Goal: Information Seeking & Learning: Learn about a topic

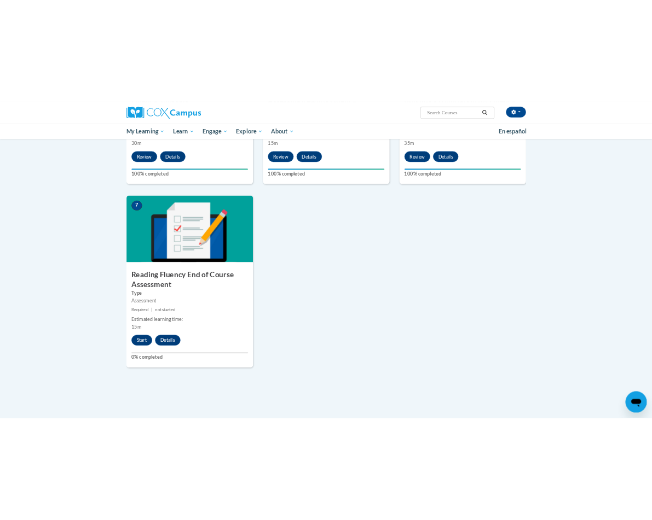
scroll to position [725, 0]
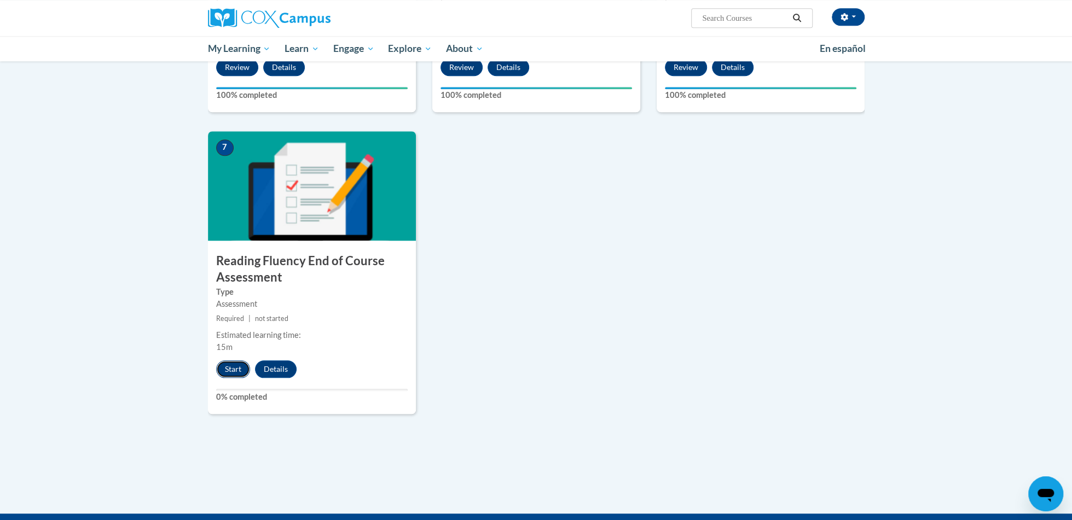
click at [240, 362] on button "Start" at bounding box center [233, 370] width 34 height 18
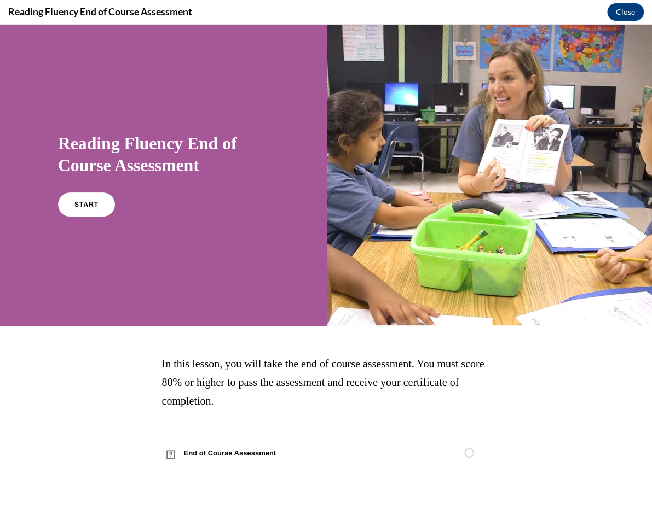
scroll to position [0, 0]
click at [100, 194] on link "START" at bounding box center [86, 204] width 60 height 25
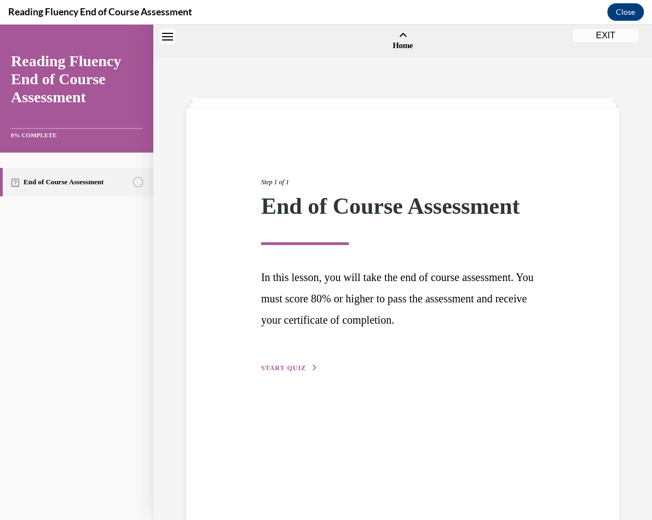
scroll to position [34, 0]
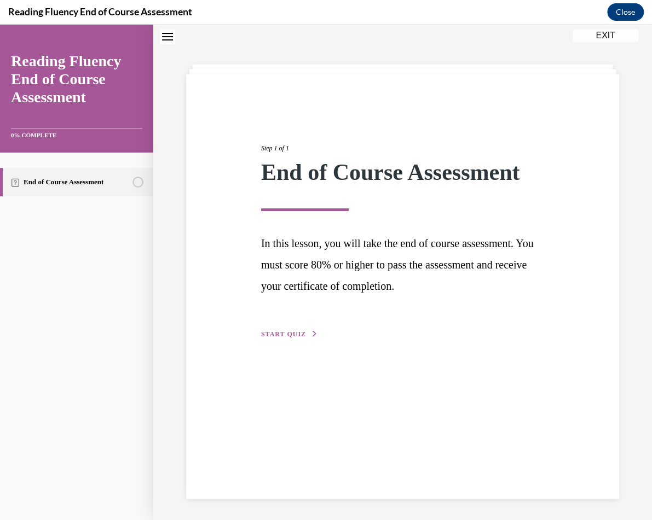
click at [294, 340] on div "Step 1 of 1 End of Course Assessment In this lesson, you will take the end of c…" at bounding box center [402, 229] width 299 height 222
click at [294, 334] on span "START QUIZ" at bounding box center [283, 334] width 45 height 8
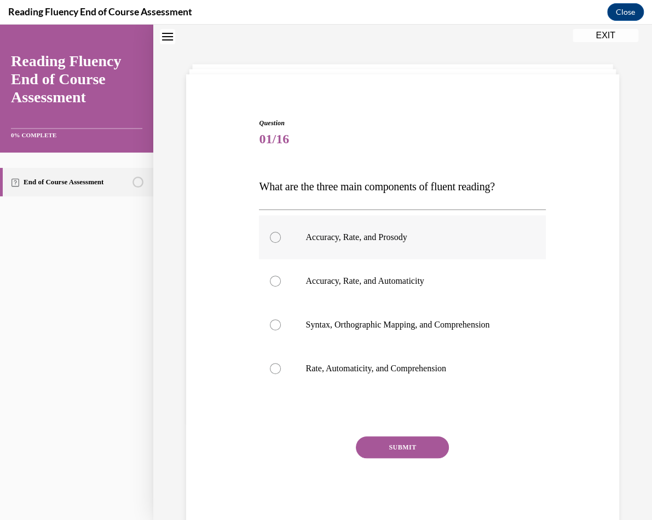
click at [377, 237] on p "Accuracy, Rate, and Prosody" at bounding box center [411, 237] width 213 height 11
click at [281, 237] on input "Accuracy, Rate, and Prosody" at bounding box center [275, 237] width 11 height 11
radio input "true"
click at [392, 450] on button "SUBMIT" at bounding box center [402, 448] width 93 height 22
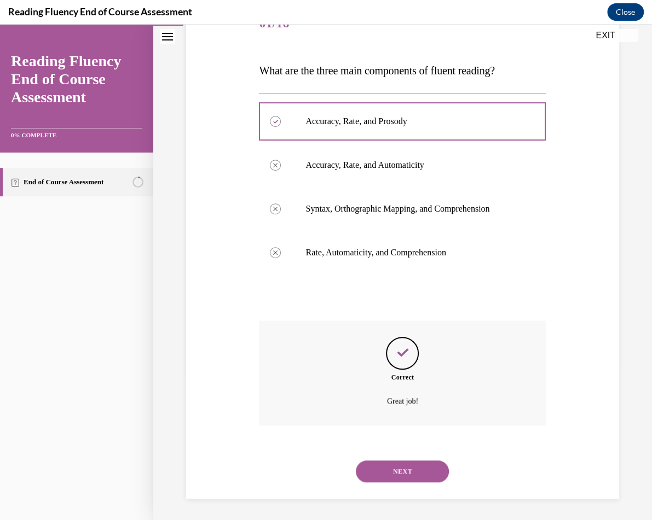
click at [405, 474] on button "NEXT" at bounding box center [402, 472] width 93 height 22
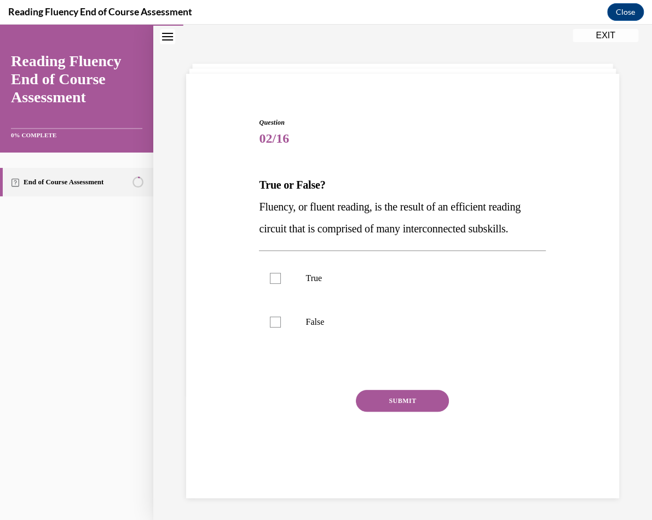
scroll to position [34, 0]
click at [315, 273] on p "True" at bounding box center [411, 278] width 213 height 11
click at [281, 273] on input "True" at bounding box center [275, 278] width 11 height 11
checkbox input "true"
click at [394, 401] on button "SUBMIT" at bounding box center [402, 401] width 93 height 22
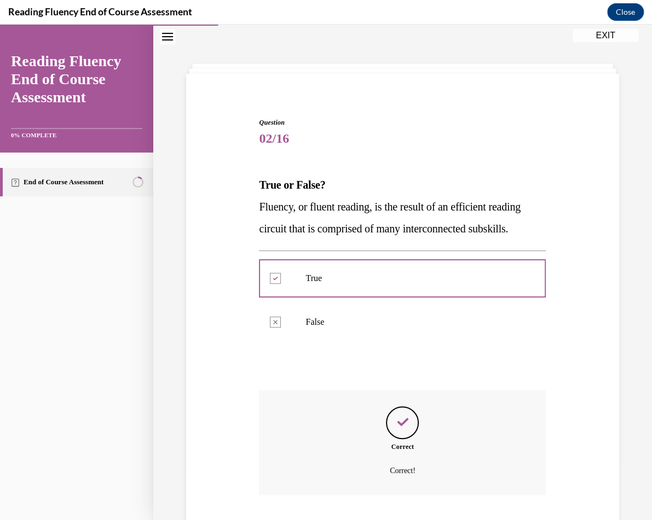
scroll to position [104, 0]
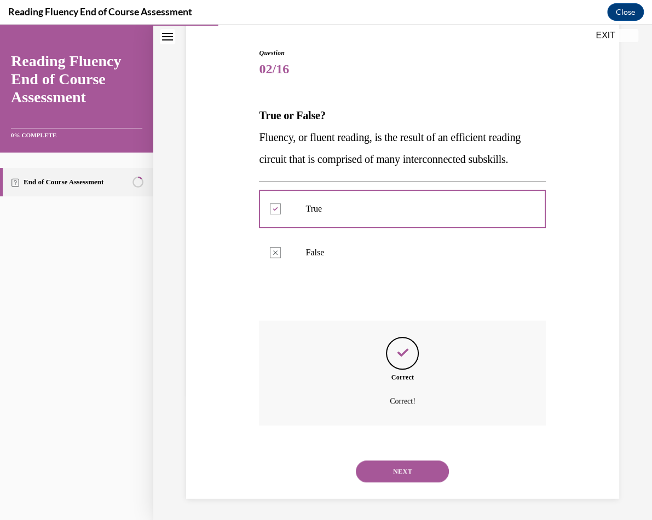
click at [400, 469] on button "NEXT" at bounding box center [402, 472] width 93 height 22
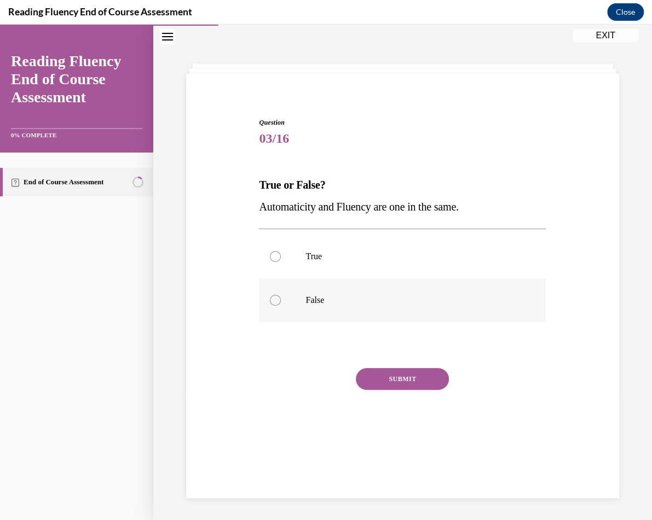
click at [410, 281] on label "False" at bounding box center [402, 300] width 287 height 44
click at [281, 295] on input "False" at bounding box center [275, 300] width 11 height 11
radio input "true"
click at [382, 377] on button "SUBMIT" at bounding box center [402, 379] width 93 height 22
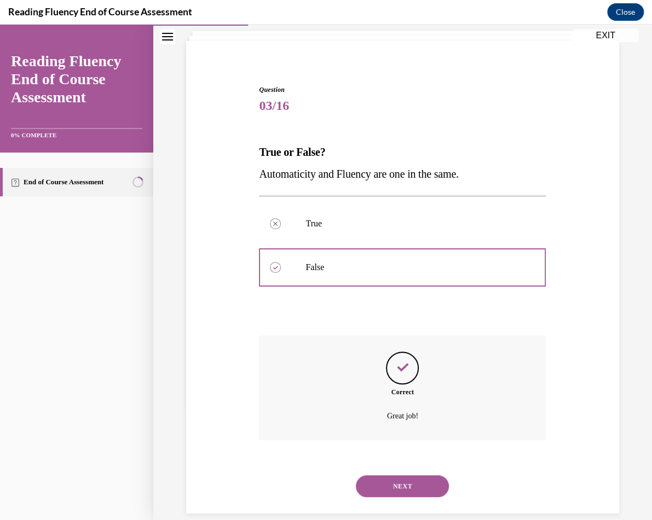
scroll to position [82, 0]
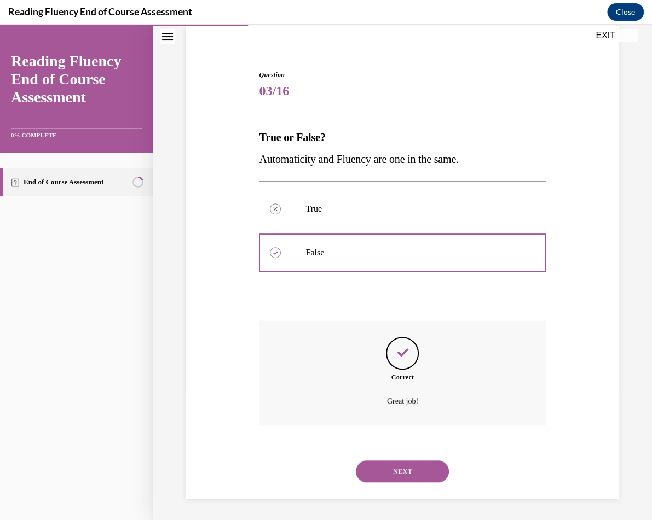
click at [407, 472] on button "NEXT" at bounding box center [402, 472] width 93 height 22
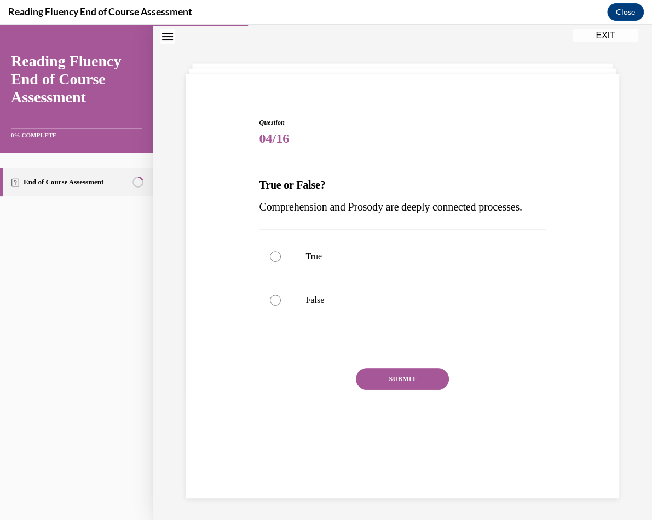
scroll to position [34, 0]
click at [363, 278] on label "True" at bounding box center [402, 257] width 287 height 44
click at [281, 262] on input "True" at bounding box center [275, 256] width 11 height 11
radio input "true"
click at [385, 390] on button "SUBMIT" at bounding box center [402, 379] width 93 height 22
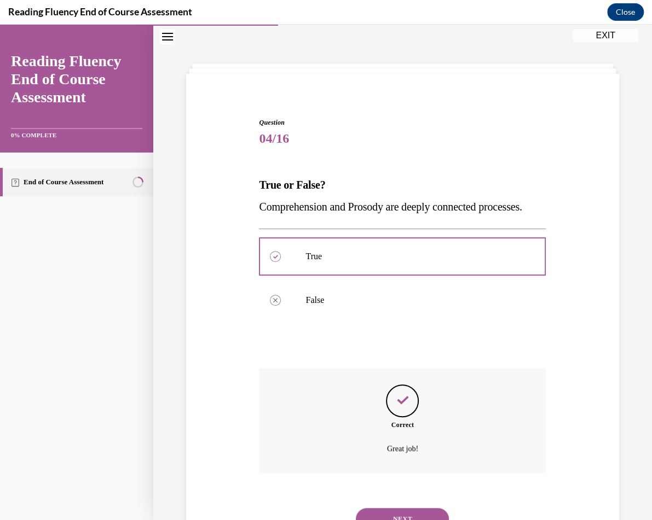
scroll to position [104, 0]
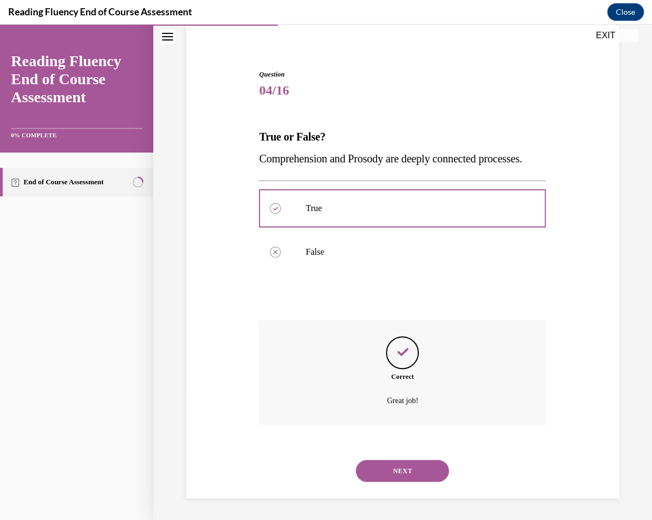
click at [386, 463] on button "NEXT" at bounding box center [402, 471] width 93 height 22
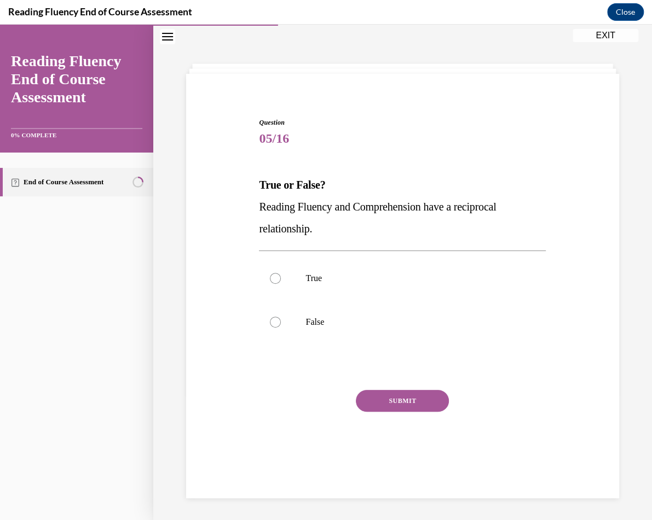
scroll to position [34, 0]
click at [305, 286] on label "True" at bounding box center [402, 279] width 287 height 44
click at [281, 284] on input "True" at bounding box center [275, 278] width 11 height 11
radio input "true"
click at [388, 407] on button "SUBMIT" at bounding box center [402, 401] width 93 height 22
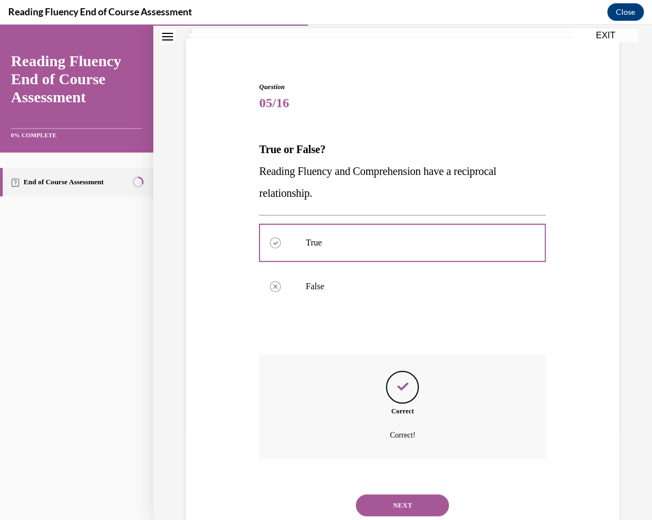
scroll to position [104, 0]
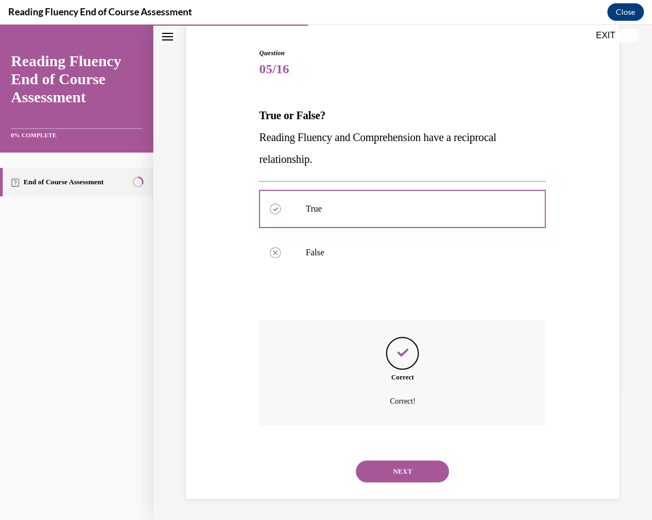
click at [396, 474] on button "NEXT" at bounding box center [402, 472] width 93 height 22
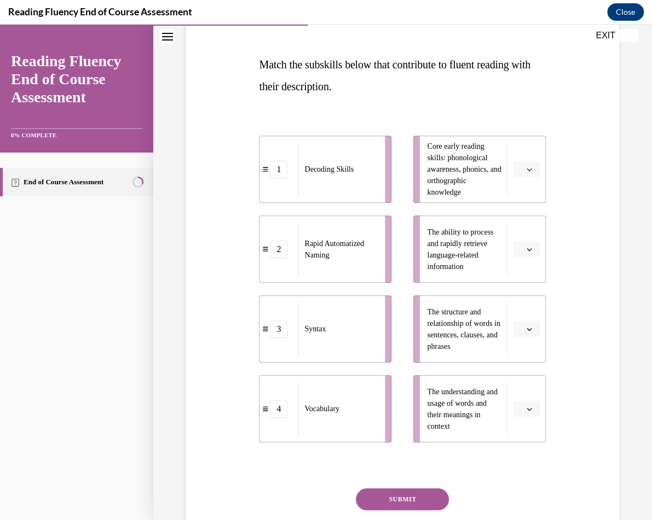
scroll to position [160, 0]
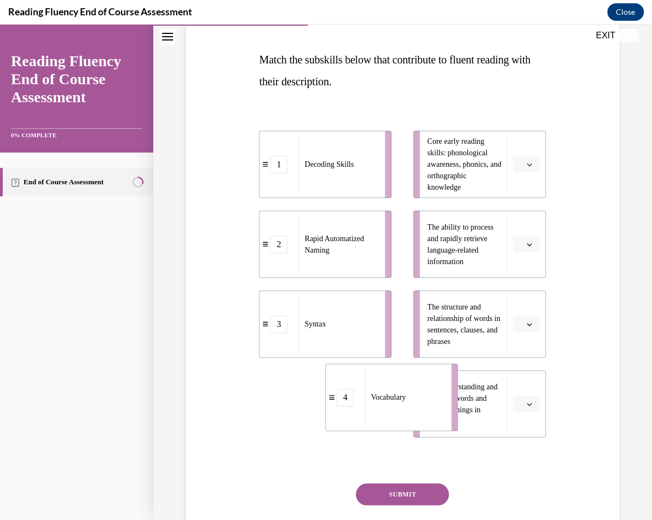
drag, startPoint x: 339, startPoint y: 401, endPoint x: 416, endPoint y: 396, distance: 77.3
click at [406, 396] on span "Vocabulary" at bounding box center [388, 397] width 35 height 8
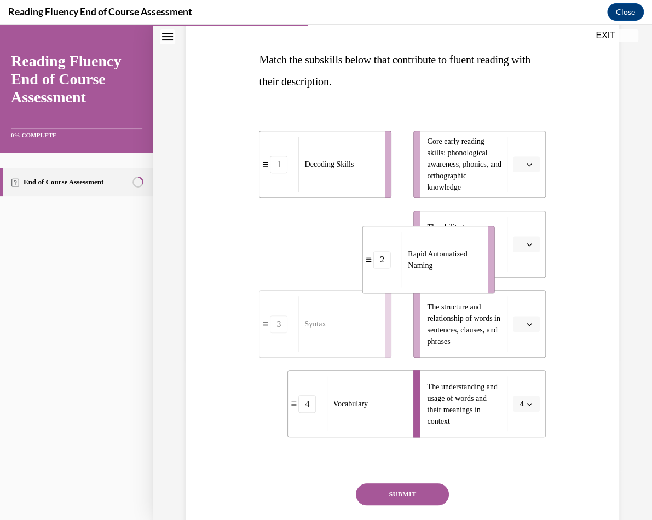
drag, startPoint x: 329, startPoint y: 245, endPoint x: 433, endPoint y: 260, distance: 105.6
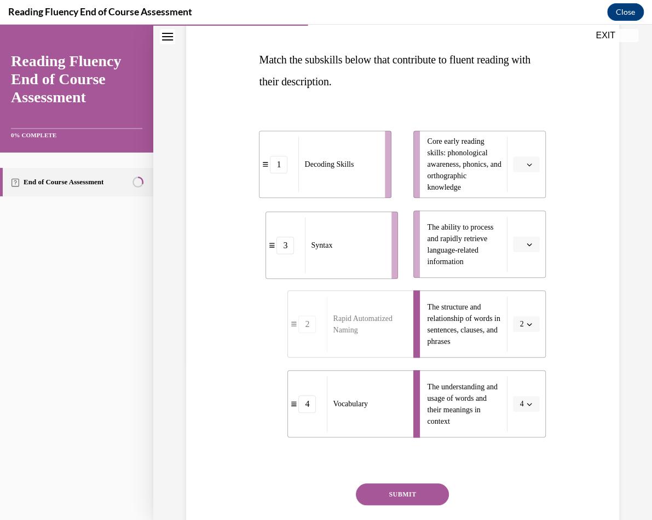
drag, startPoint x: 350, startPoint y: 255, endPoint x: 356, endPoint y: 257, distance: 6.7
click at [356, 257] on div "Syntax" at bounding box center [344, 245] width 79 height 55
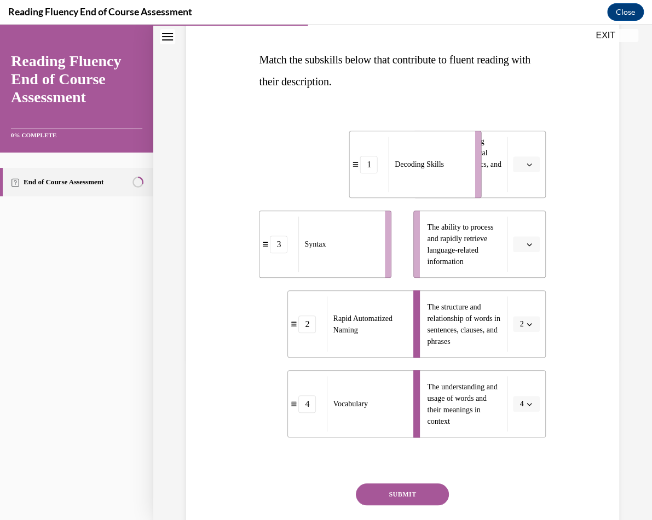
drag, startPoint x: 359, startPoint y: 167, endPoint x: 450, endPoint y: 167, distance: 90.3
click at [450, 167] on div "Decoding Skills" at bounding box center [427, 164] width 79 height 55
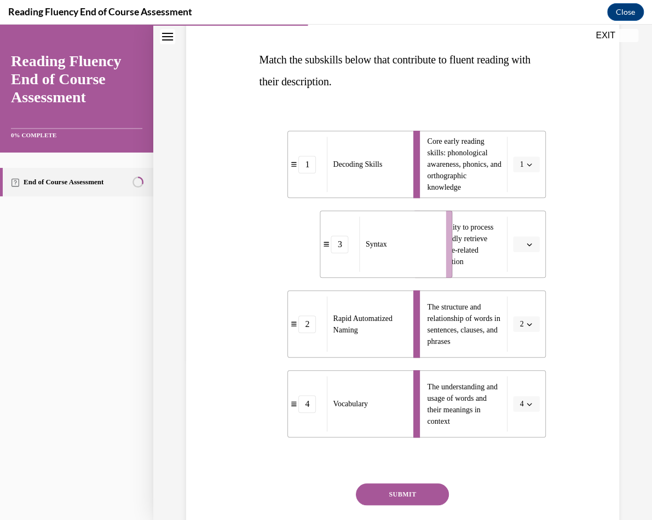
drag, startPoint x: 363, startPoint y: 252, endPoint x: 434, endPoint y: 252, distance: 70.6
click at [434, 252] on div "Syntax" at bounding box center [398, 244] width 79 height 55
click at [405, 490] on button "SUBMIT" at bounding box center [402, 495] width 93 height 22
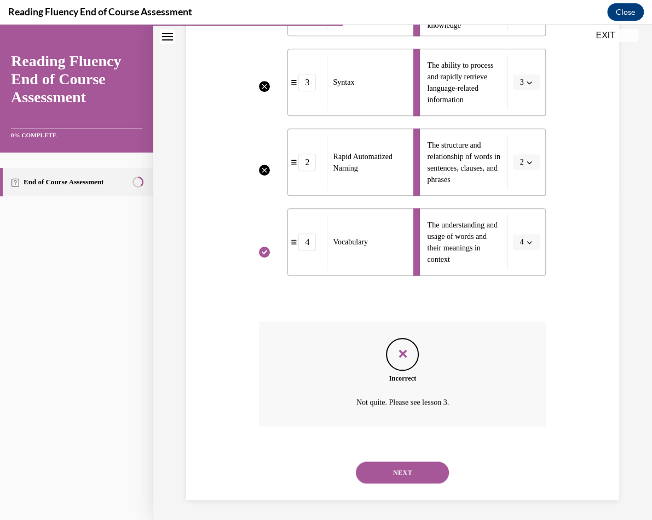
scroll to position [323, 0]
click at [412, 468] on button "NEXT" at bounding box center [402, 472] width 93 height 22
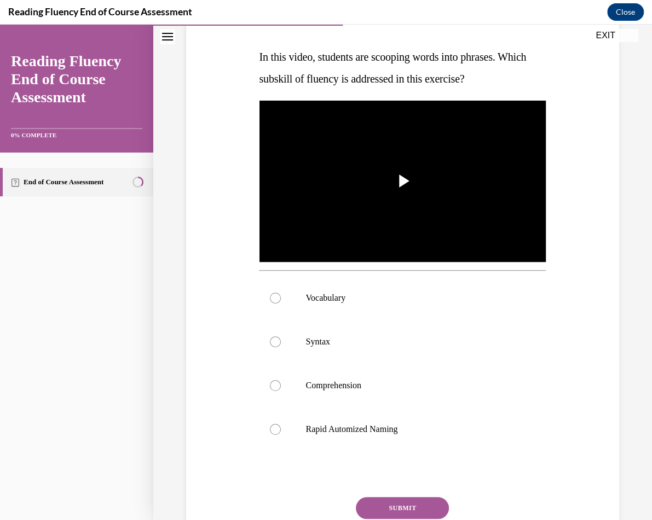
scroll to position [164, 0]
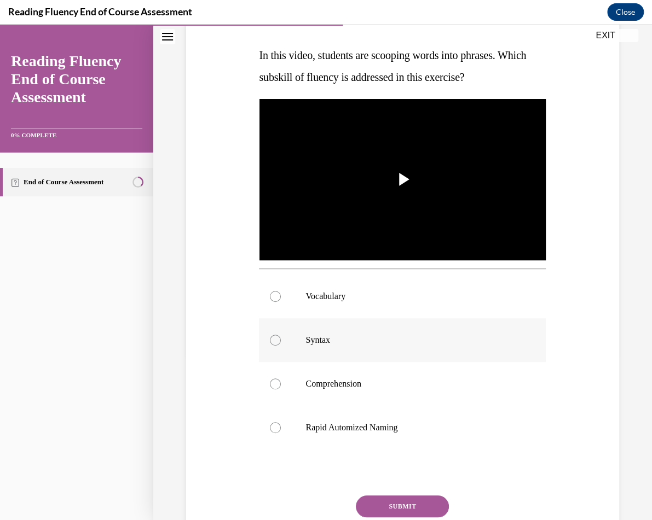
click at [440, 332] on label "Syntax" at bounding box center [402, 340] width 287 height 44
click at [281, 335] on input "Syntax" at bounding box center [275, 340] width 11 height 11
radio input "true"
click at [428, 509] on button "SUBMIT" at bounding box center [402, 507] width 93 height 22
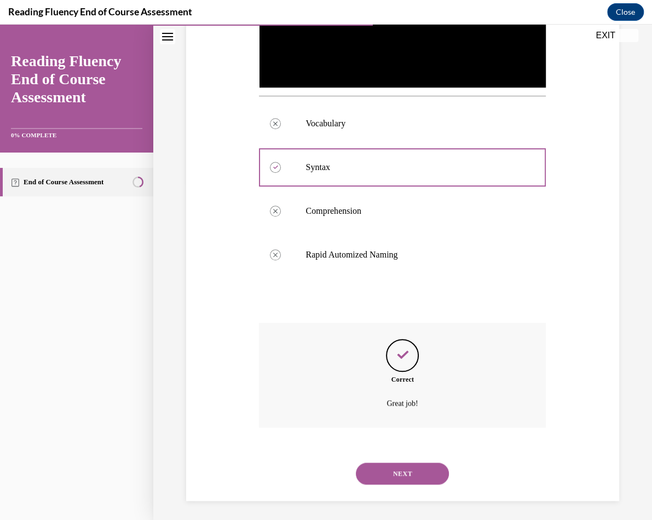
scroll to position [339, 0]
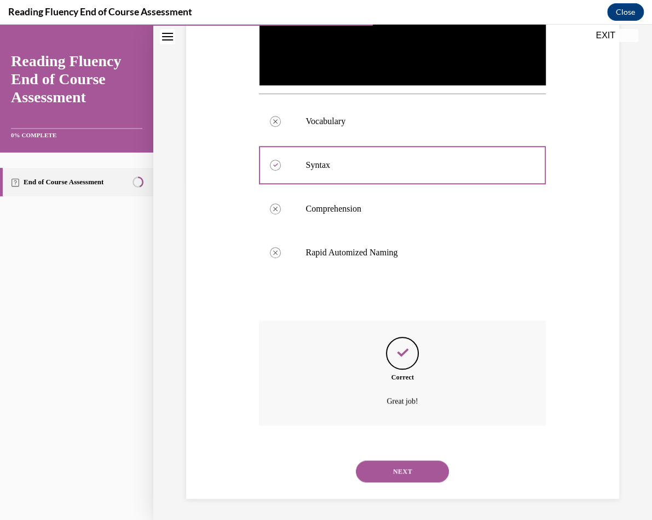
click at [410, 468] on button "NEXT" at bounding box center [402, 472] width 93 height 22
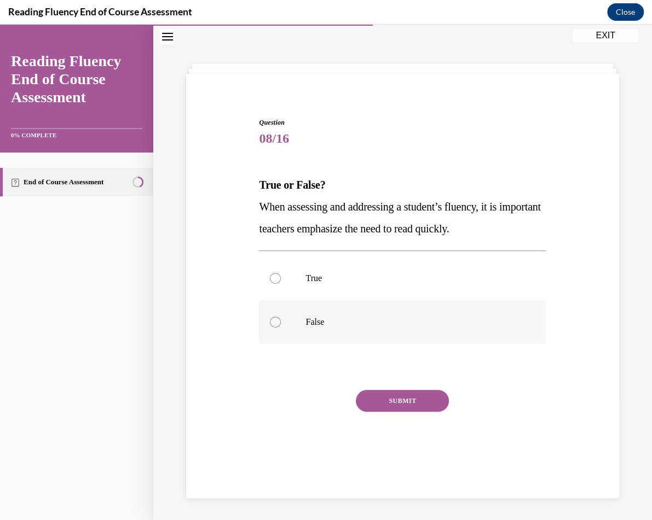
click at [338, 327] on p "False" at bounding box center [411, 322] width 213 height 11
click at [281, 327] on input "False" at bounding box center [275, 322] width 11 height 11
radio input "true"
click at [390, 398] on button "SUBMIT" at bounding box center [402, 401] width 93 height 22
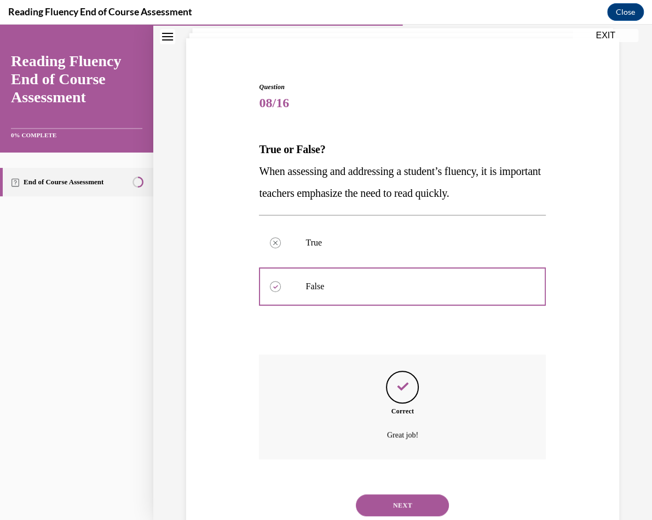
scroll to position [104, 0]
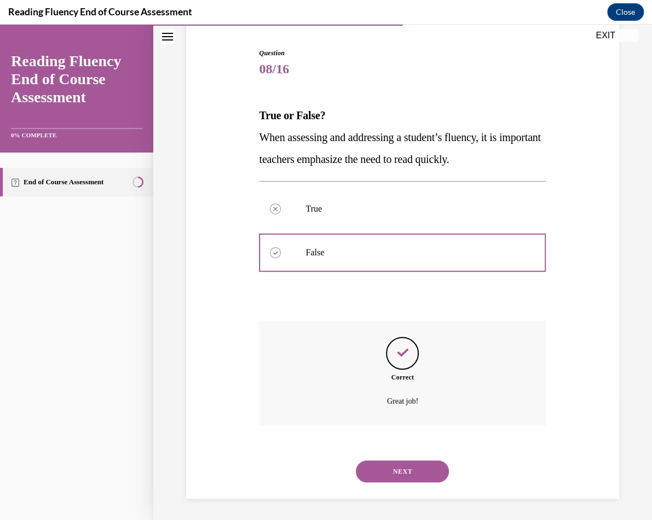
click at [388, 467] on button "NEXT" at bounding box center [402, 472] width 93 height 22
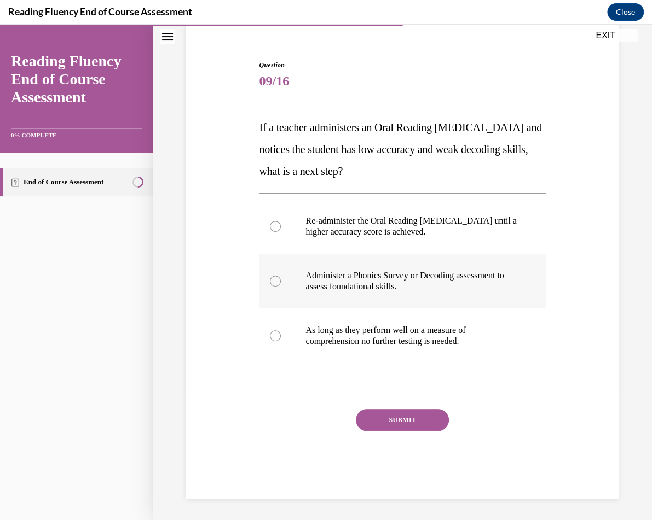
scroll to position [45, 0]
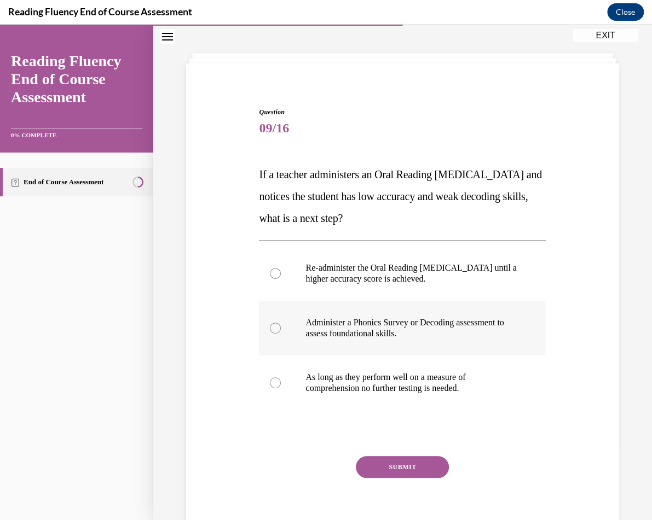
click at [417, 331] on p "Administer a Phonics Survey or Decoding assessment to assess foundational skill…" at bounding box center [411, 328] width 213 height 22
click at [281, 331] on input "Administer a Phonics Survey or Decoding assessment to assess foundational skill…" at bounding box center [275, 328] width 11 height 11
radio input "true"
click at [397, 467] on button "SUBMIT" at bounding box center [402, 467] width 93 height 22
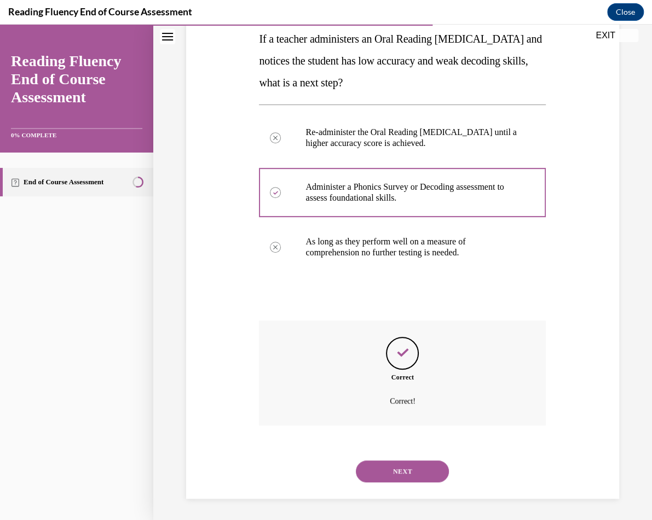
click at [395, 474] on button "NEXT" at bounding box center [402, 472] width 93 height 22
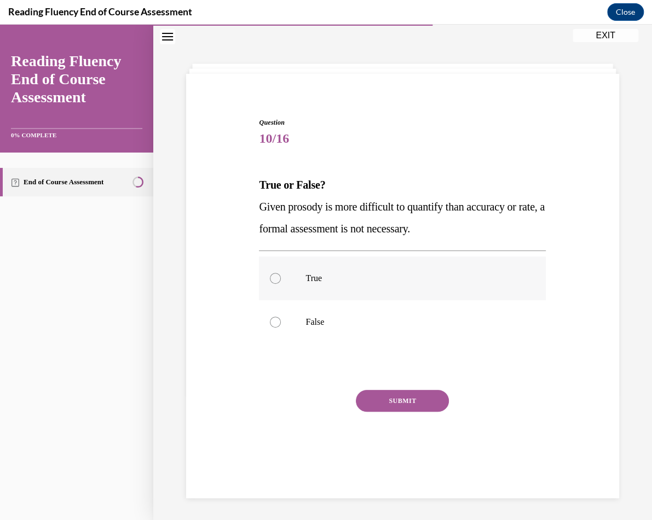
click at [307, 293] on label "True" at bounding box center [402, 279] width 287 height 44
click at [281, 284] on input "True" at bounding box center [275, 278] width 11 height 11
radio input "true"
click at [294, 327] on label "False" at bounding box center [402, 322] width 287 height 44
click at [281, 327] on input "False" at bounding box center [275, 322] width 11 height 11
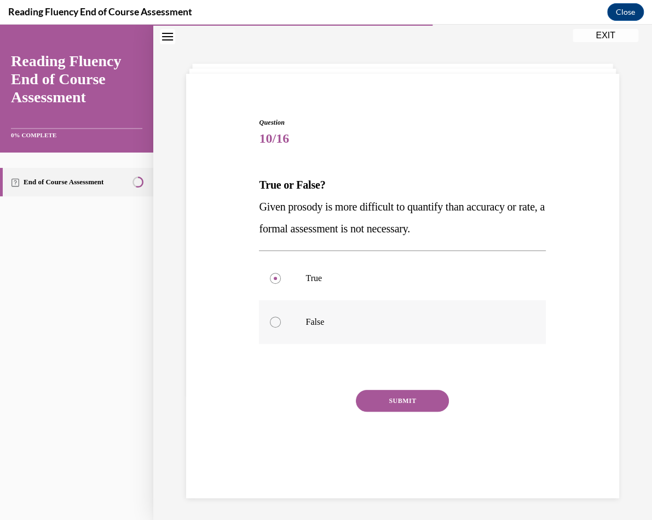
radio input "true"
click at [381, 396] on button "SUBMIT" at bounding box center [402, 401] width 93 height 22
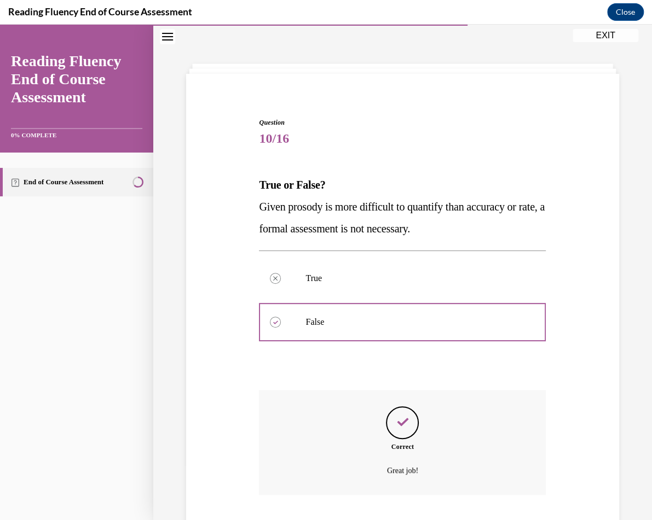
scroll to position [104, 0]
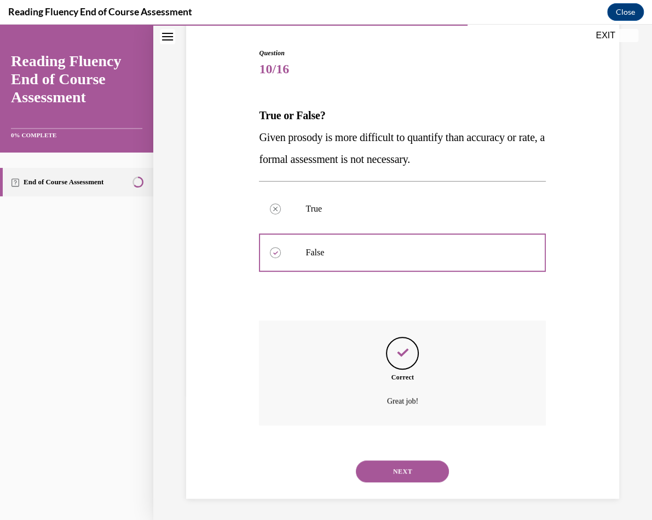
click at [426, 463] on button "NEXT" at bounding box center [402, 472] width 93 height 22
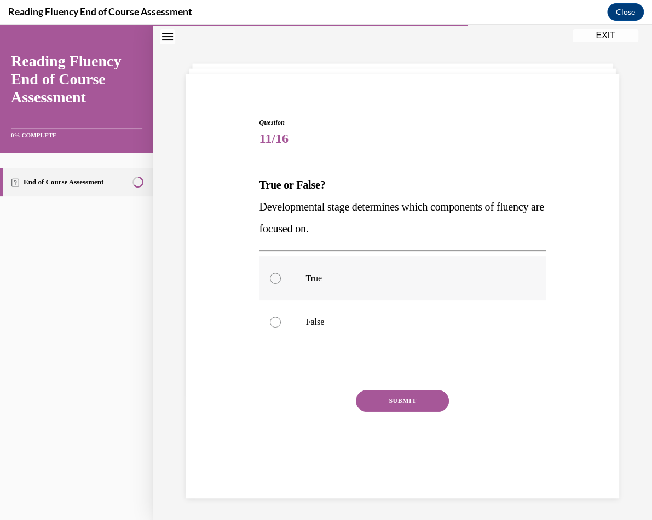
click at [361, 278] on p "True" at bounding box center [411, 278] width 213 height 11
click at [281, 278] on input "True" at bounding box center [275, 278] width 11 height 11
radio input "true"
click at [381, 402] on button "SUBMIT" at bounding box center [402, 401] width 93 height 22
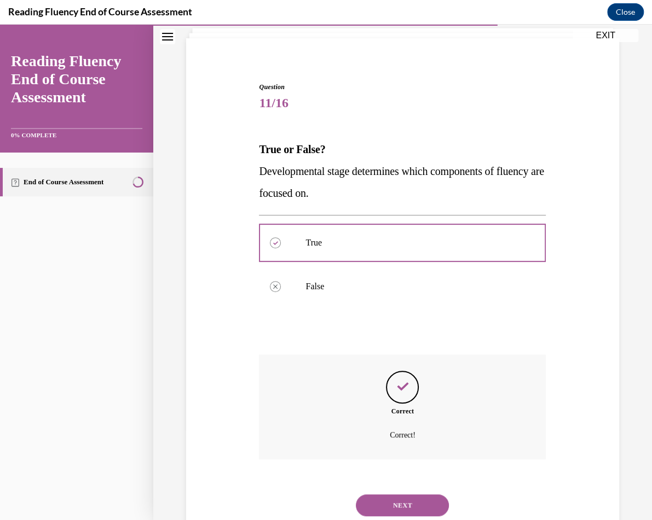
scroll to position [104, 0]
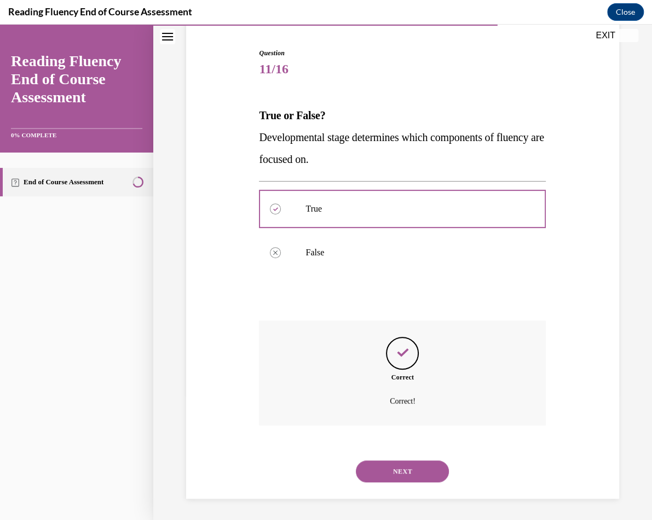
click at [407, 464] on button "NEXT" at bounding box center [402, 472] width 93 height 22
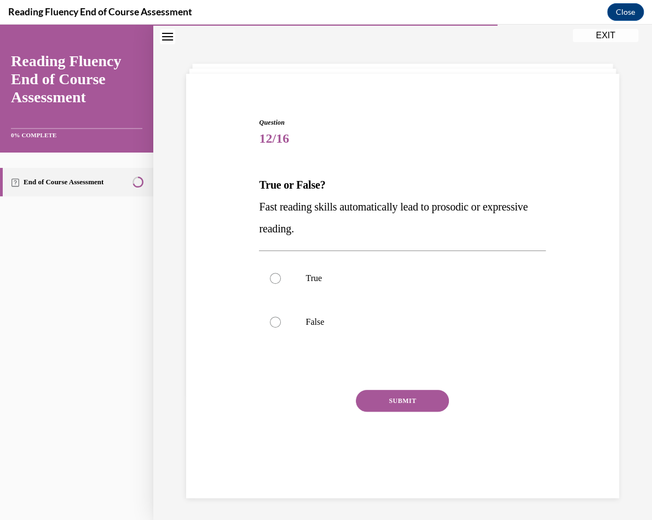
scroll to position [34, 0]
click at [400, 305] on label "False" at bounding box center [402, 322] width 287 height 44
click at [281, 317] on input "False" at bounding box center [275, 322] width 11 height 11
radio input "true"
click at [397, 396] on button "SUBMIT" at bounding box center [402, 401] width 93 height 22
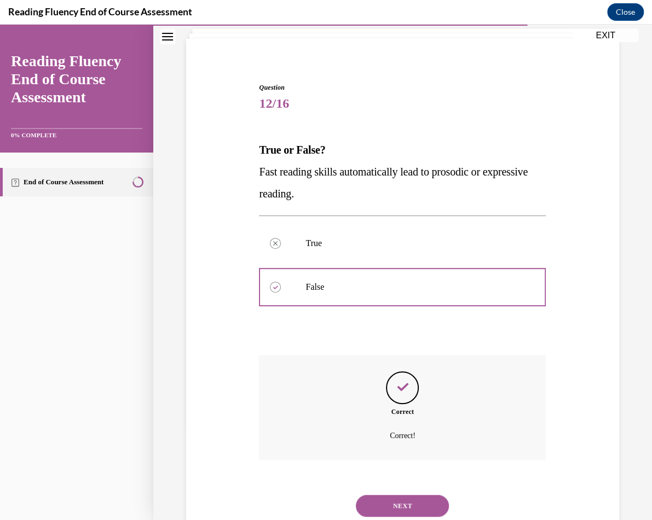
scroll to position [104, 0]
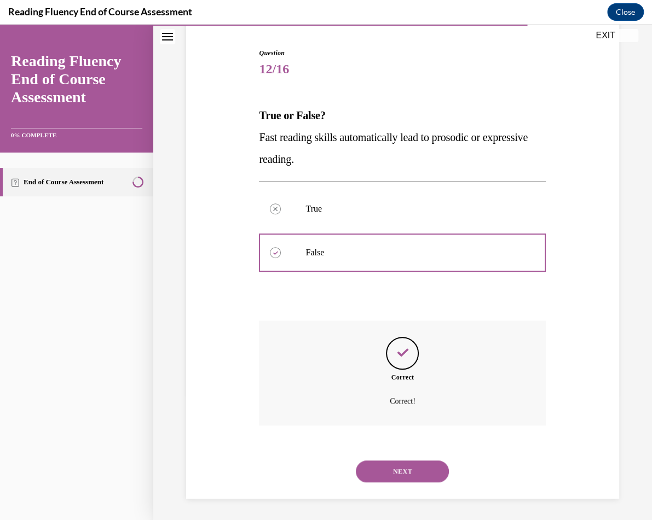
click at [398, 461] on button "NEXT" at bounding box center [402, 472] width 93 height 22
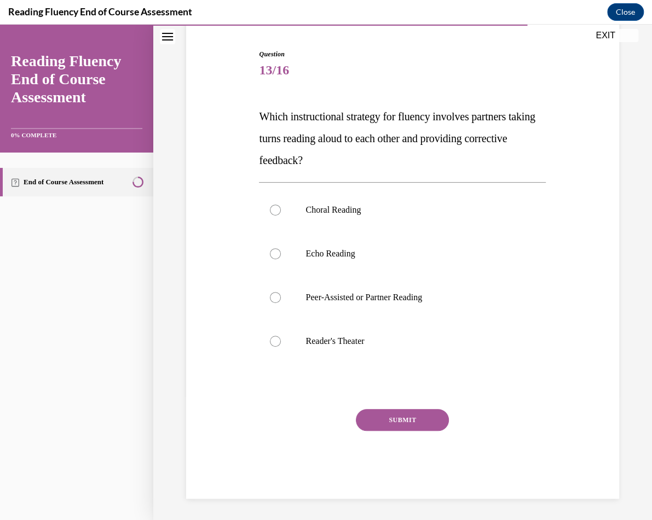
scroll to position [56, 0]
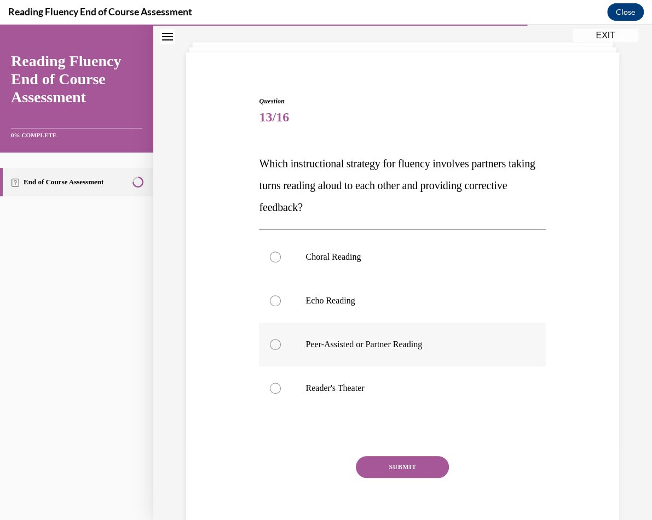
click at [364, 341] on p "Peer-Assisted or Partner Reading" at bounding box center [411, 344] width 213 height 11
click at [281, 341] on input "Peer-Assisted or Partner Reading" at bounding box center [275, 344] width 11 height 11
radio input "true"
click at [376, 468] on button "SUBMIT" at bounding box center [402, 467] width 93 height 22
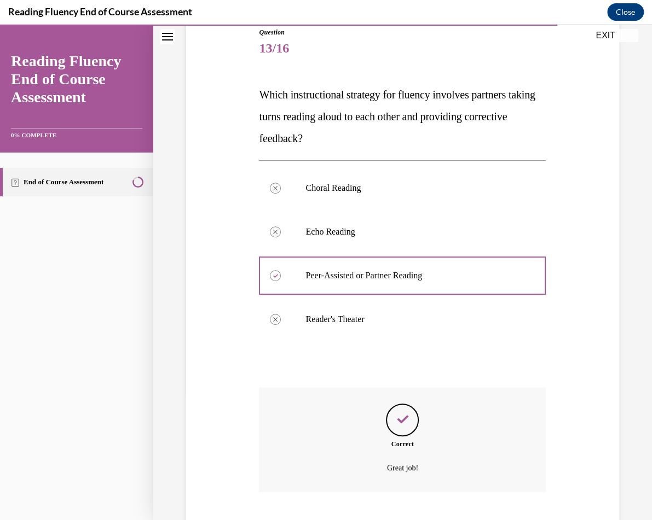
scroll to position [191, 0]
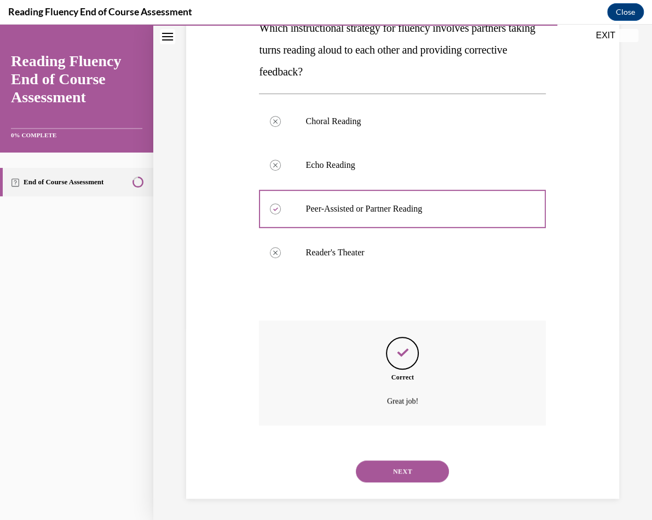
click at [411, 477] on button "NEXT" at bounding box center [402, 472] width 93 height 22
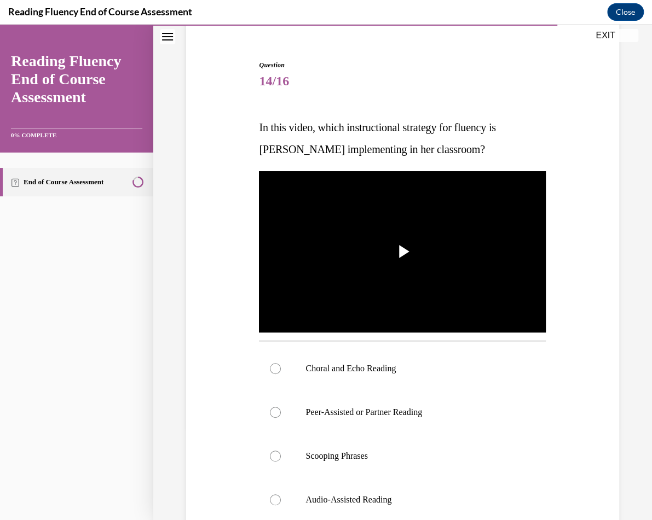
scroll to position [90, 0]
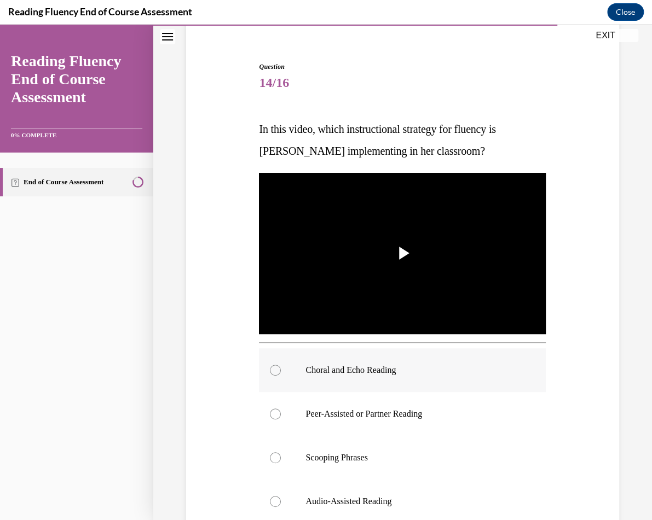
click at [415, 372] on p "Choral and Echo Reading" at bounding box center [411, 370] width 213 height 11
click at [281, 372] on input "Choral and Echo Reading" at bounding box center [275, 370] width 11 height 11
radio input "true"
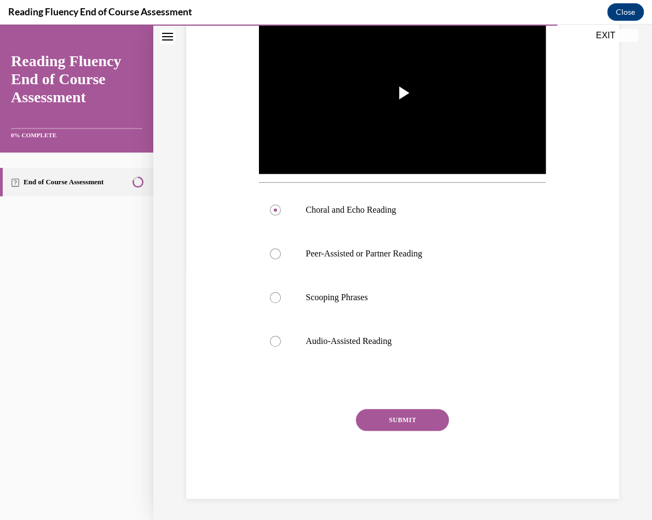
click at [400, 419] on button "SUBMIT" at bounding box center [402, 420] width 93 height 22
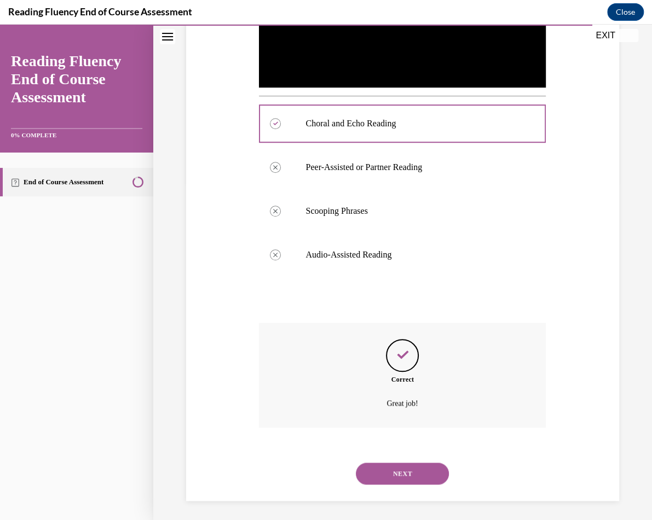
scroll to position [339, 0]
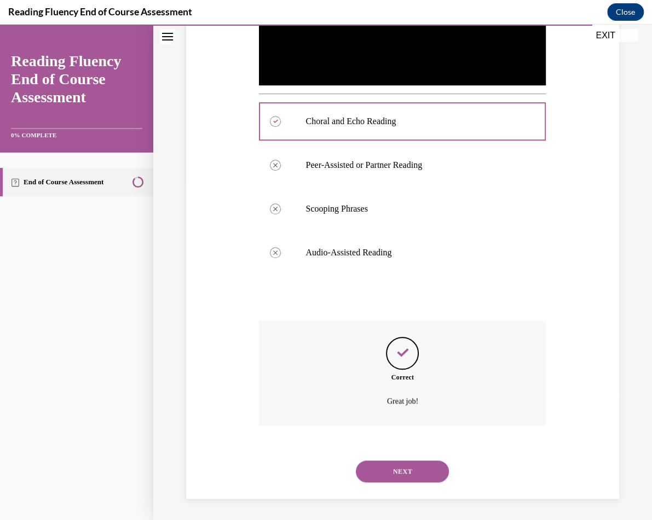
click at [403, 461] on button "NEXT" at bounding box center [402, 472] width 93 height 22
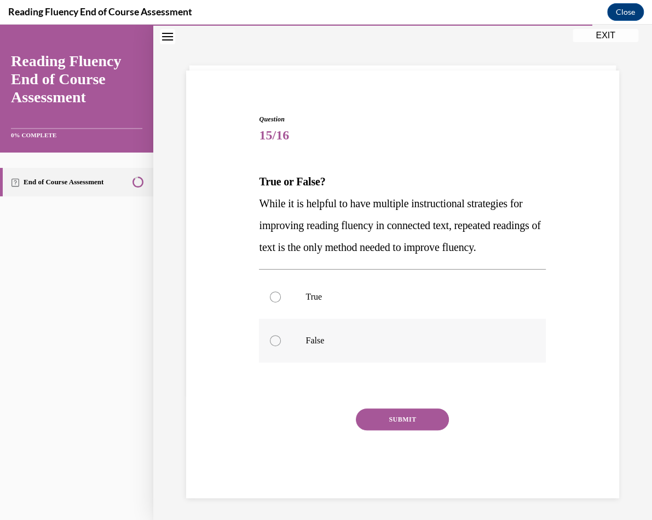
click at [388, 339] on p "False" at bounding box center [411, 340] width 213 height 11
click at [281, 339] on input "False" at bounding box center [275, 340] width 11 height 11
radio input "true"
click at [401, 437] on div "SUBMIT" at bounding box center [402, 436] width 287 height 55
click at [407, 416] on button "SUBMIT" at bounding box center [402, 420] width 93 height 22
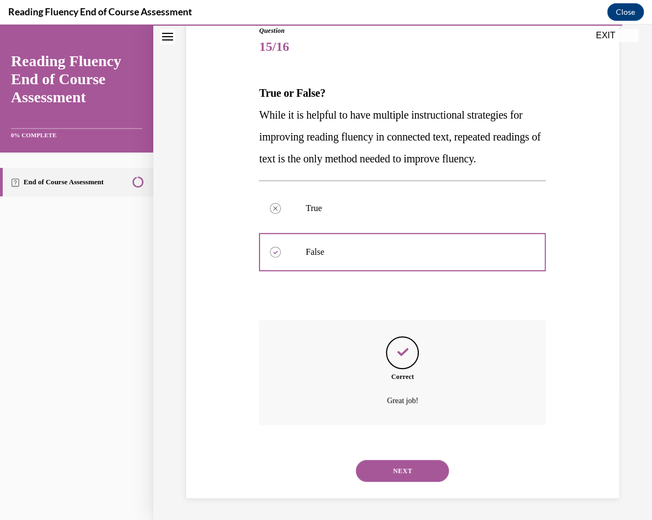
click at [409, 463] on button "NEXT" at bounding box center [402, 471] width 93 height 22
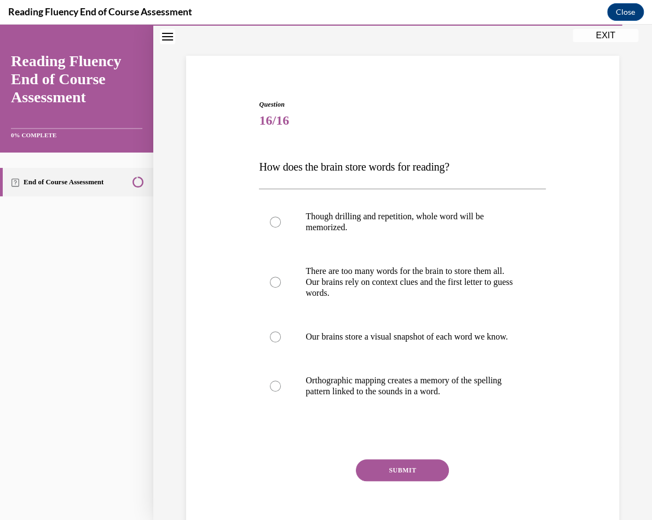
scroll to position [78, 0]
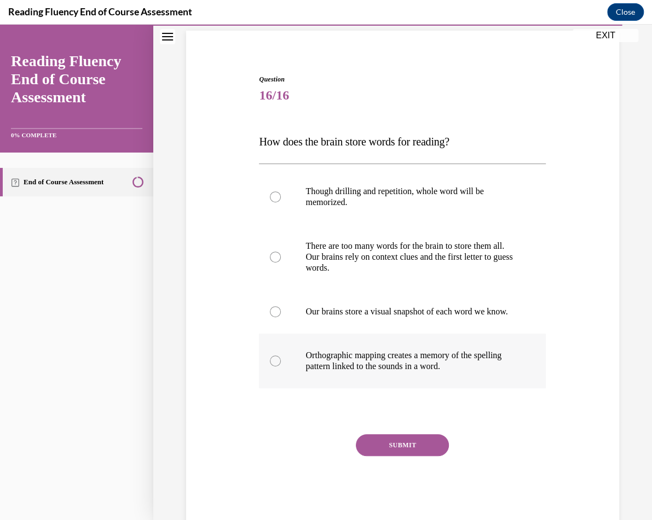
click at [396, 372] on p "Orthographic mapping creates a memory of the spelling pattern linked to the sou…" at bounding box center [411, 361] width 213 height 22
click at [281, 367] on input "Orthographic mapping creates a memory of the spelling pattern linked to the sou…" at bounding box center [275, 361] width 11 height 11
radio input "true"
click at [396, 456] on button "SUBMIT" at bounding box center [402, 445] width 93 height 22
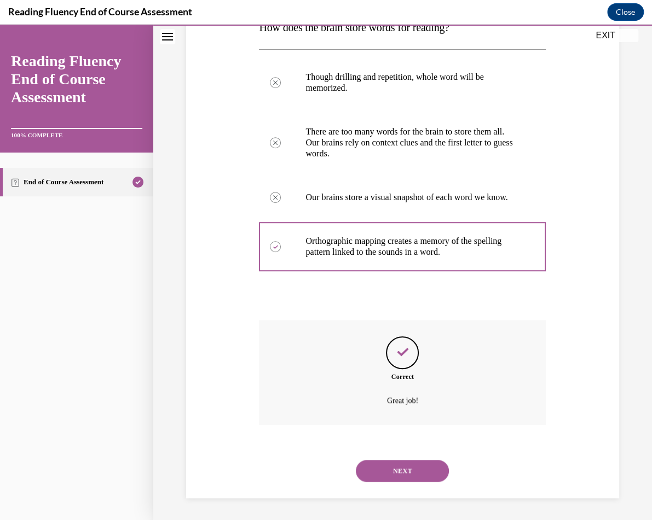
scroll to position [202, 0]
click at [401, 458] on div "NEXT" at bounding box center [402, 471] width 287 height 44
click at [401, 468] on button "NEXT" at bounding box center [402, 471] width 93 height 22
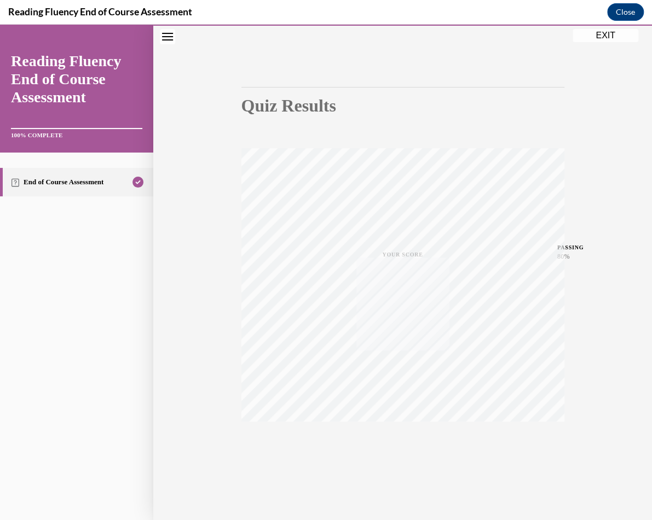
scroll to position [65, 0]
click at [613, 32] on button "EXIT" at bounding box center [605, 35] width 66 height 13
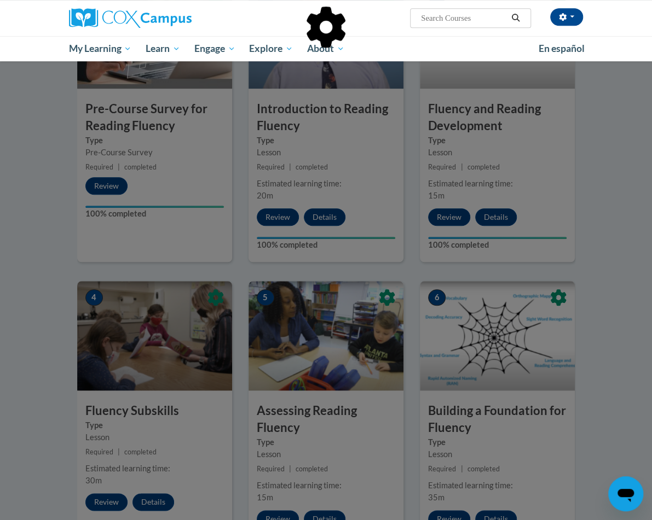
scroll to position [0, 0]
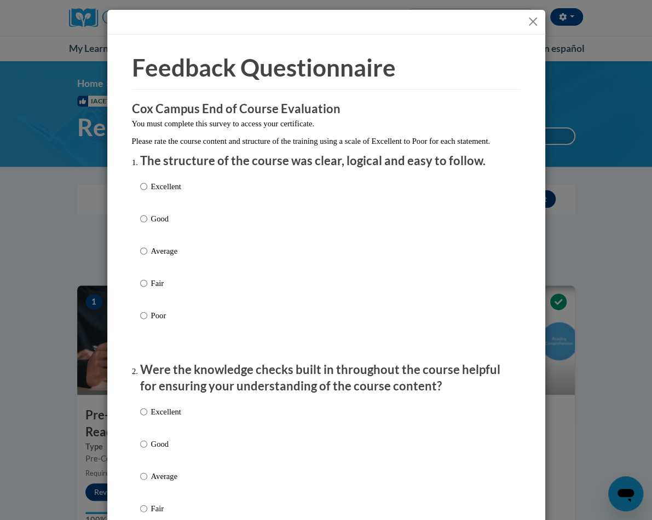
click at [536, 22] on button "Close" at bounding box center [533, 22] width 14 height 14
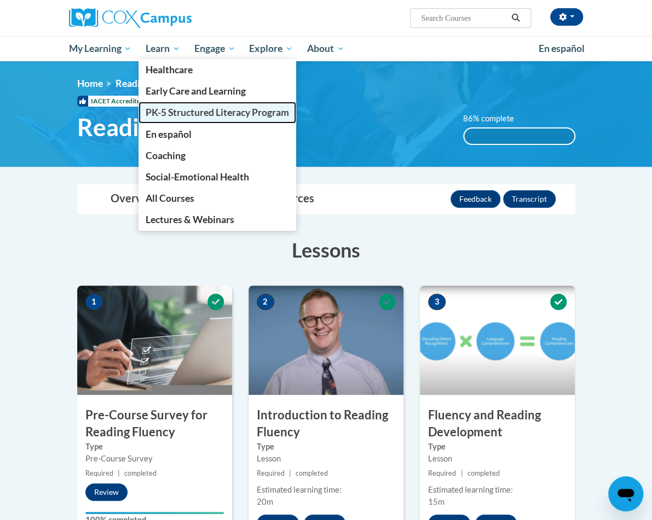
click at [166, 119] on link "PK-5 Structured Literacy Program" at bounding box center [217, 112] width 158 height 21
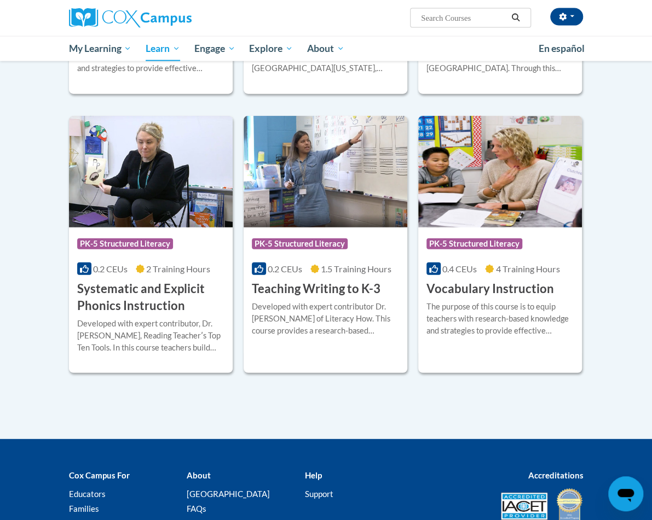
scroll to position [1159, 0]
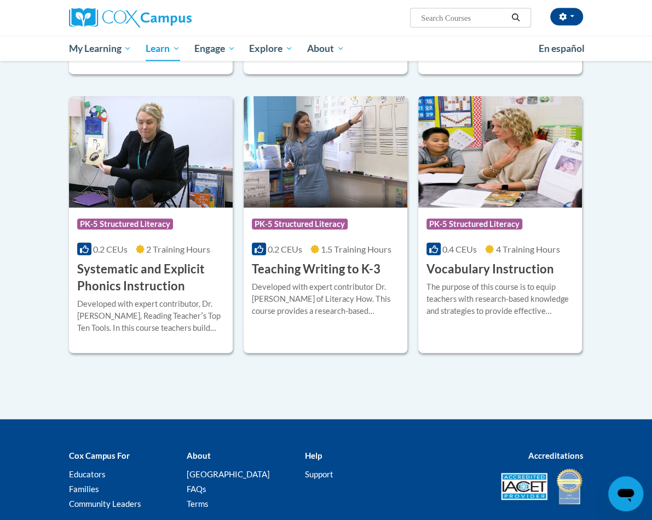
click at [457, 281] on div "The purpose of this course is to equip teachers with research-based knowledge a…" at bounding box center [499, 299] width 147 height 36
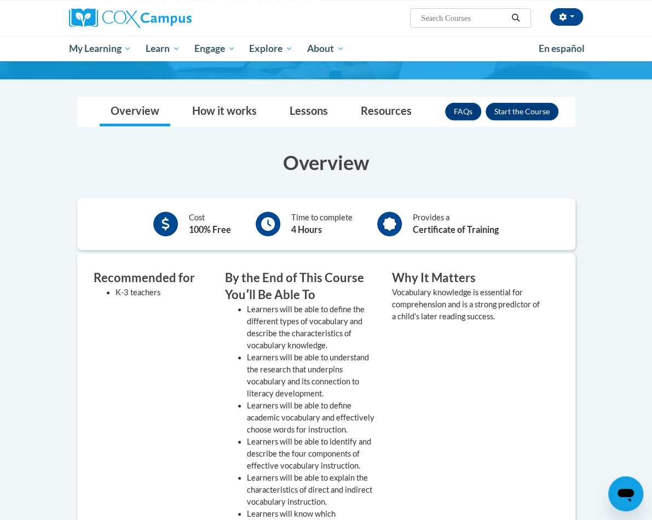
scroll to position [123, 0]
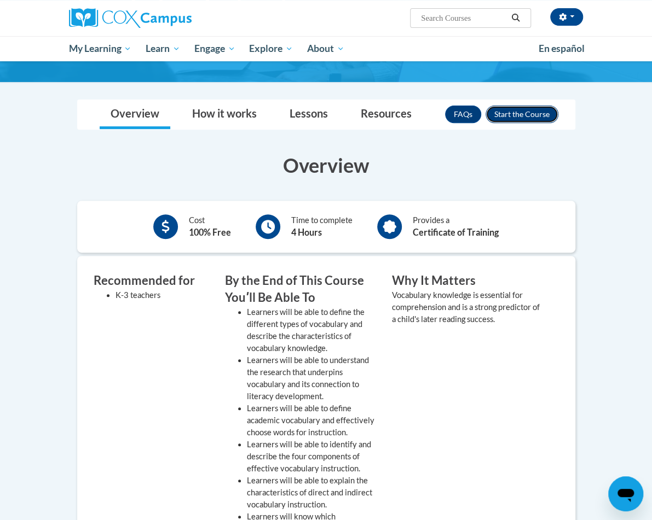
click at [516, 115] on button "Enroll" at bounding box center [521, 115] width 73 height 18
